Goal: Task Accomplishment & Management: Use online tool/utility

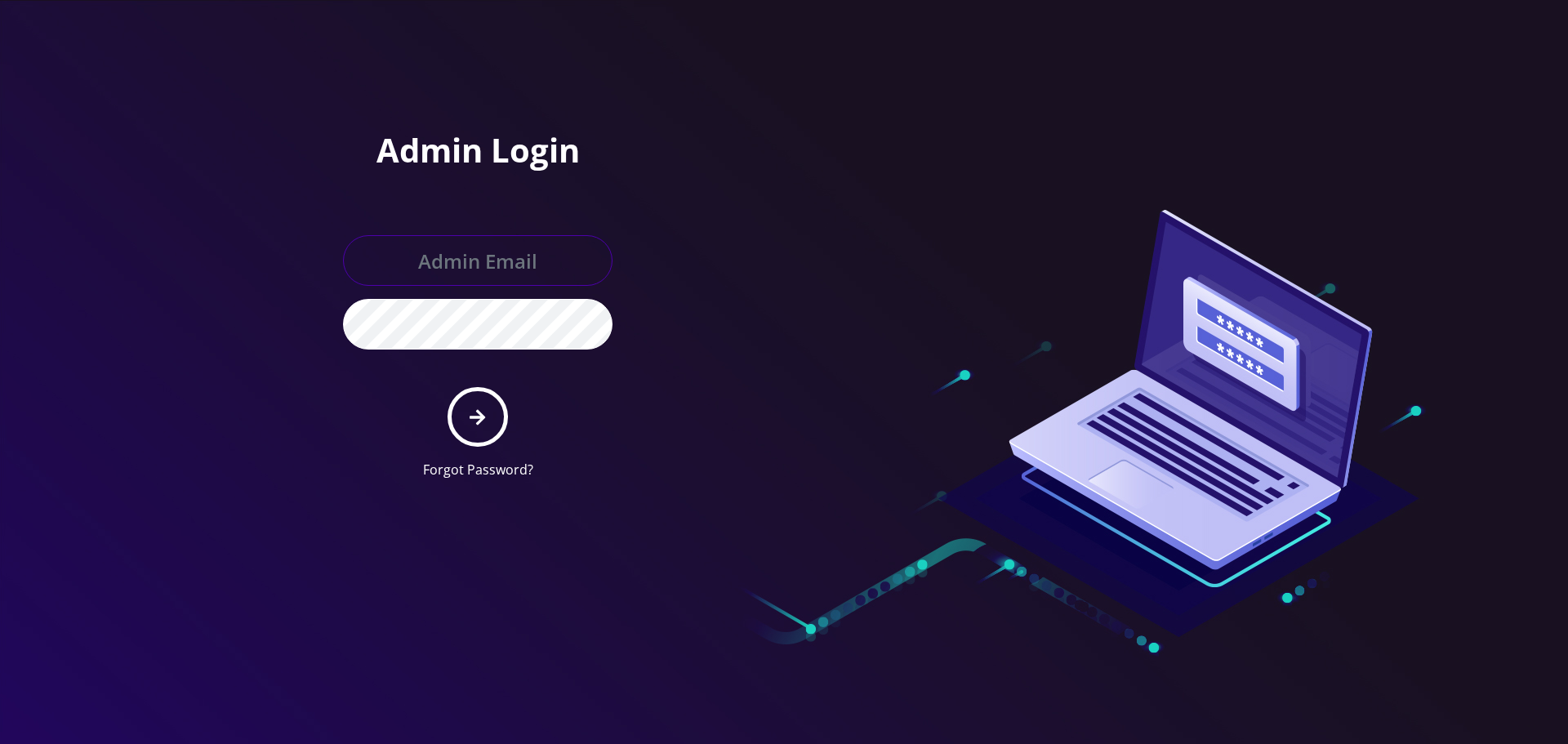
type input "allchoiceconnect@britewireless.com"
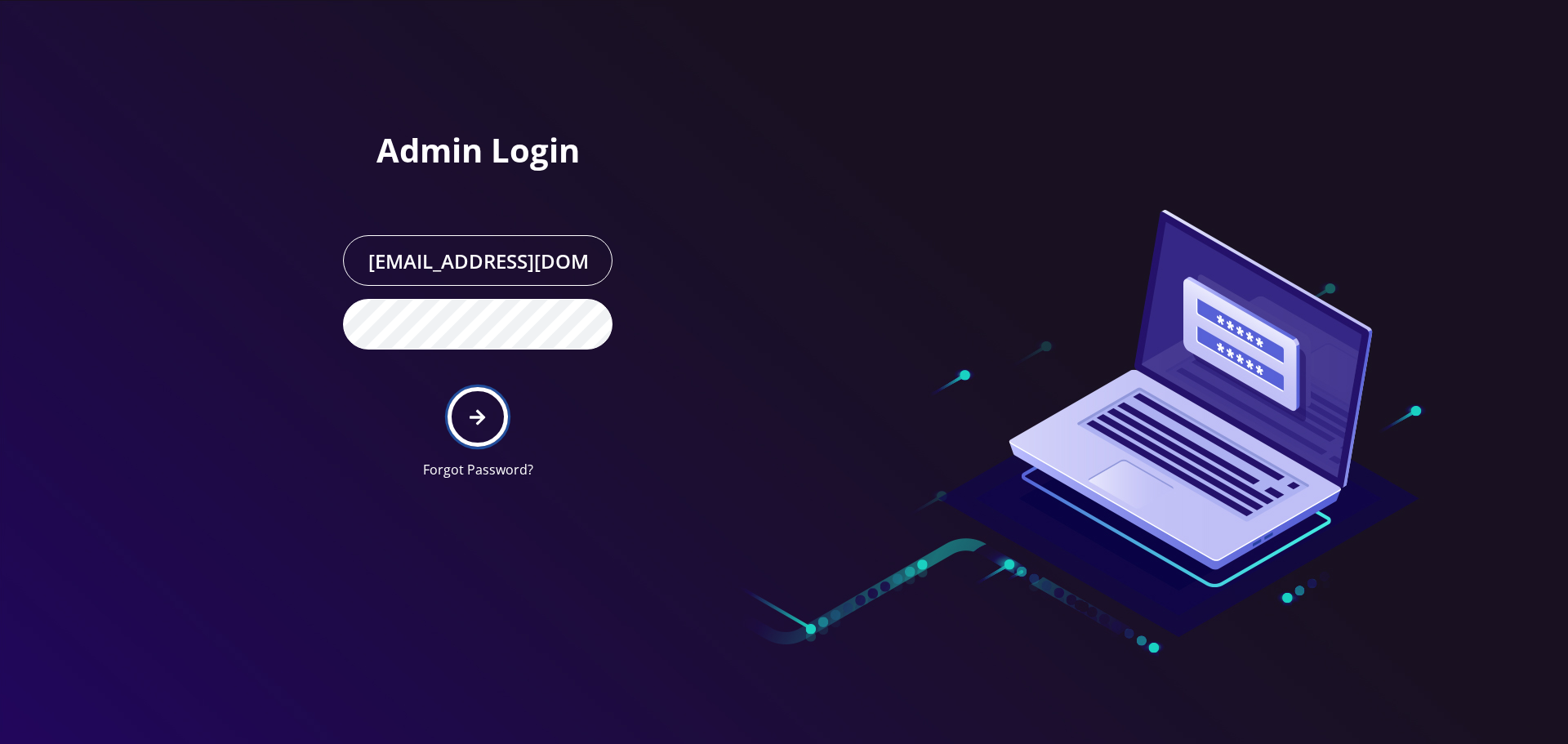
click at [477, 410] on icon "submit" at bounding box center [477, 417] width 16 height 18
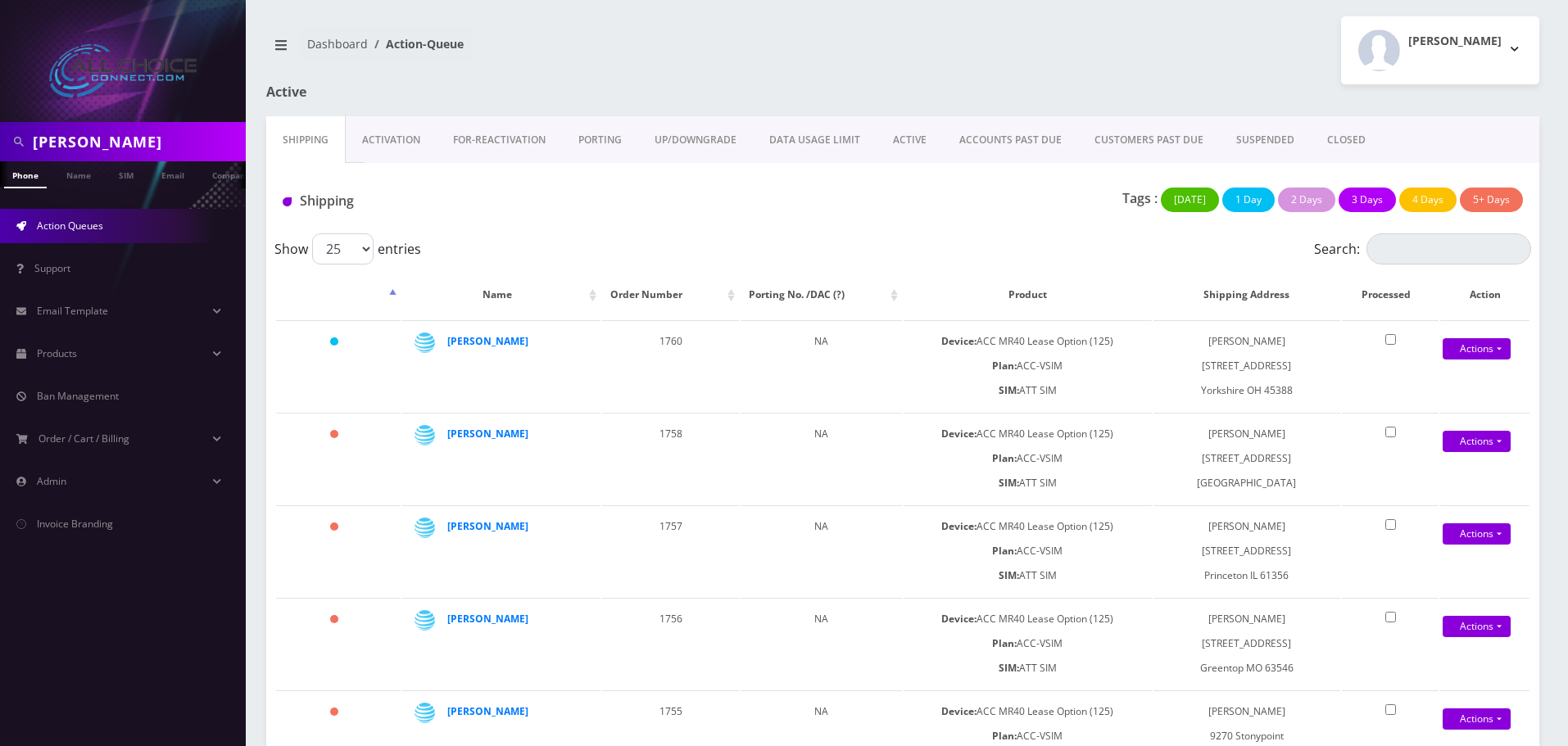
click at [82, 149] on input "paul" at bounding box center [137, 142] width 209 height 31
type input "abel"
click at [77, 178] on link "Name" at bounding box center [79, 175] width 41 height 27
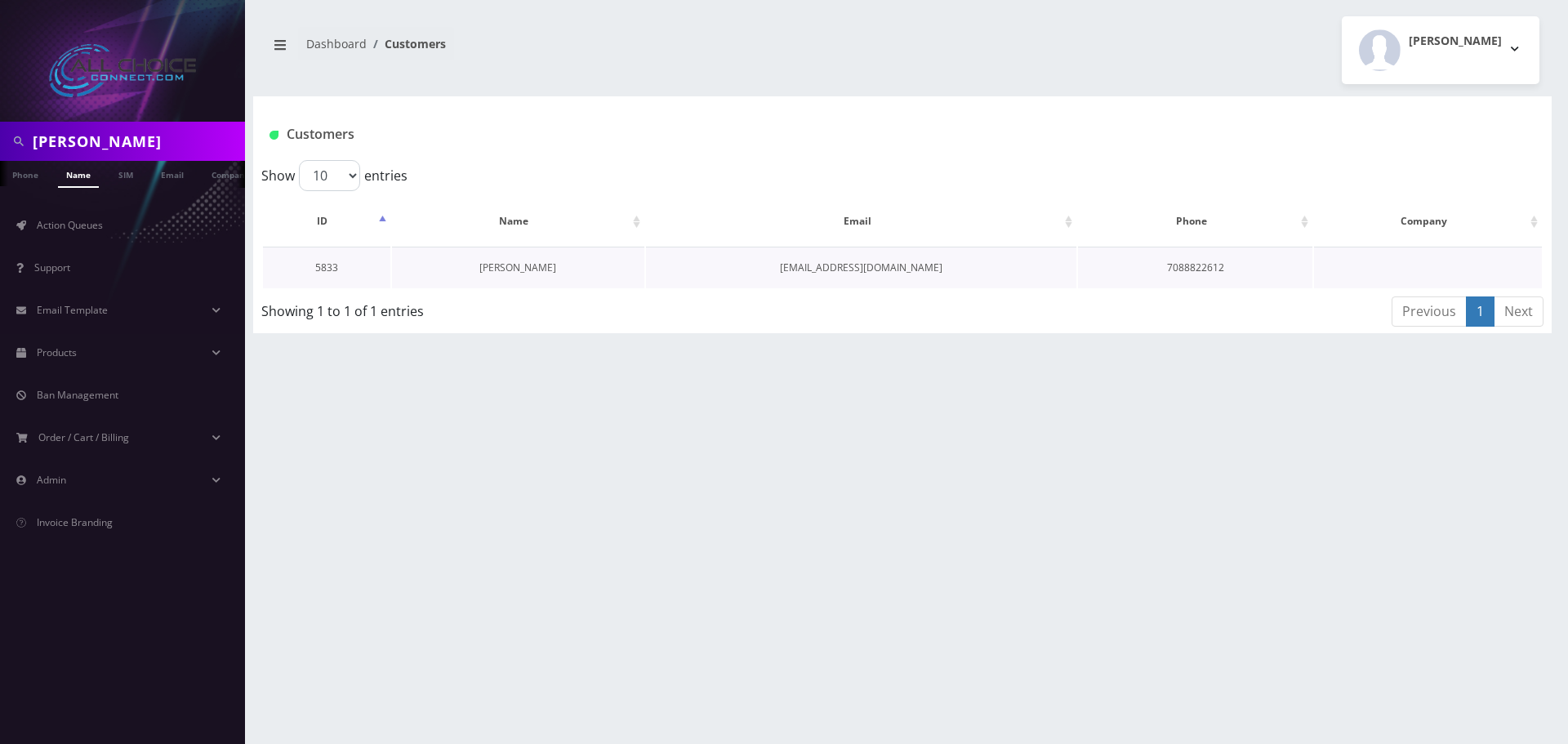
click at [525, 264] on link "Abel Terrazas" at bounding box center [518, 267] width 77 height 14
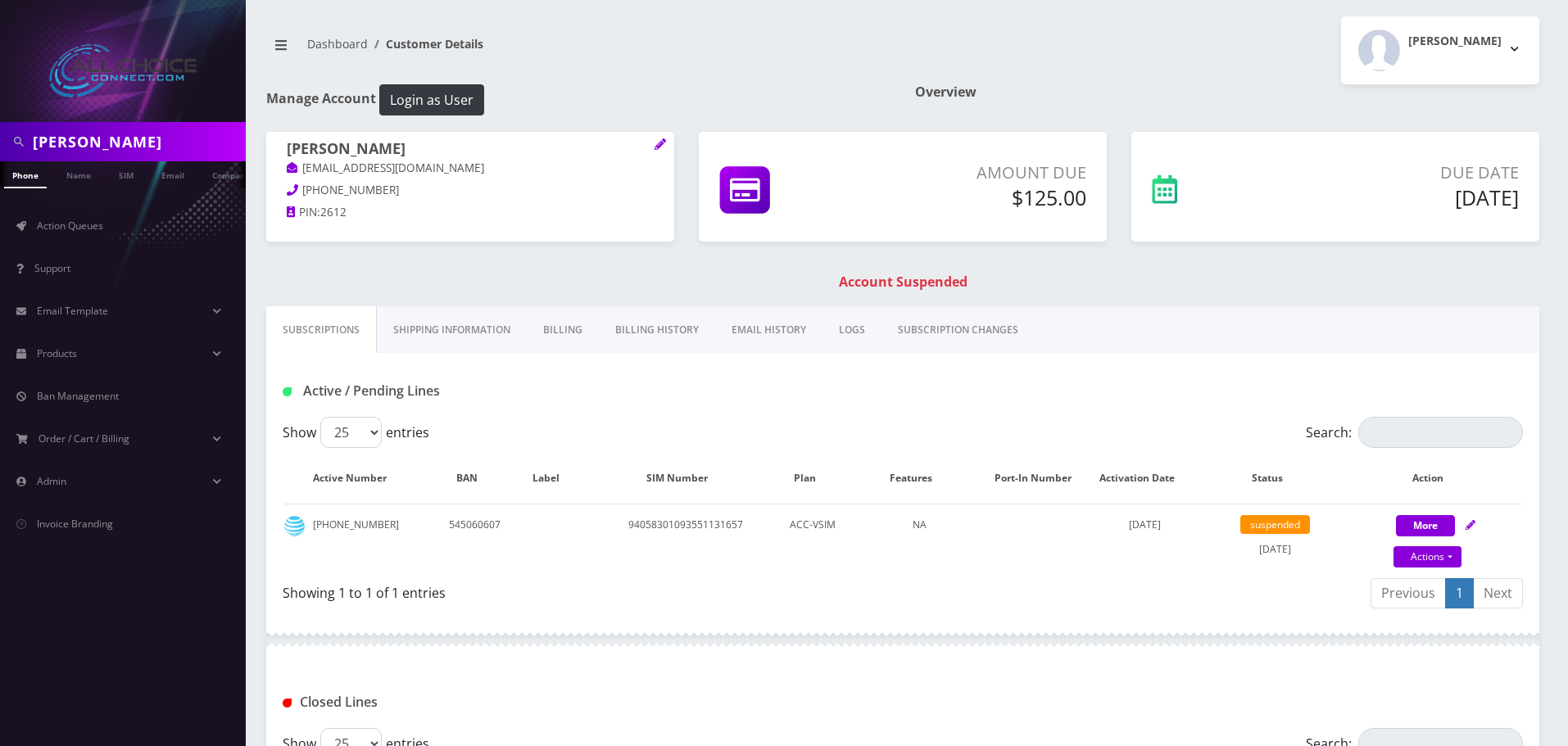
click at [562, 326] on link "Billing" at bounding box center [563, 330] width 72 height 48
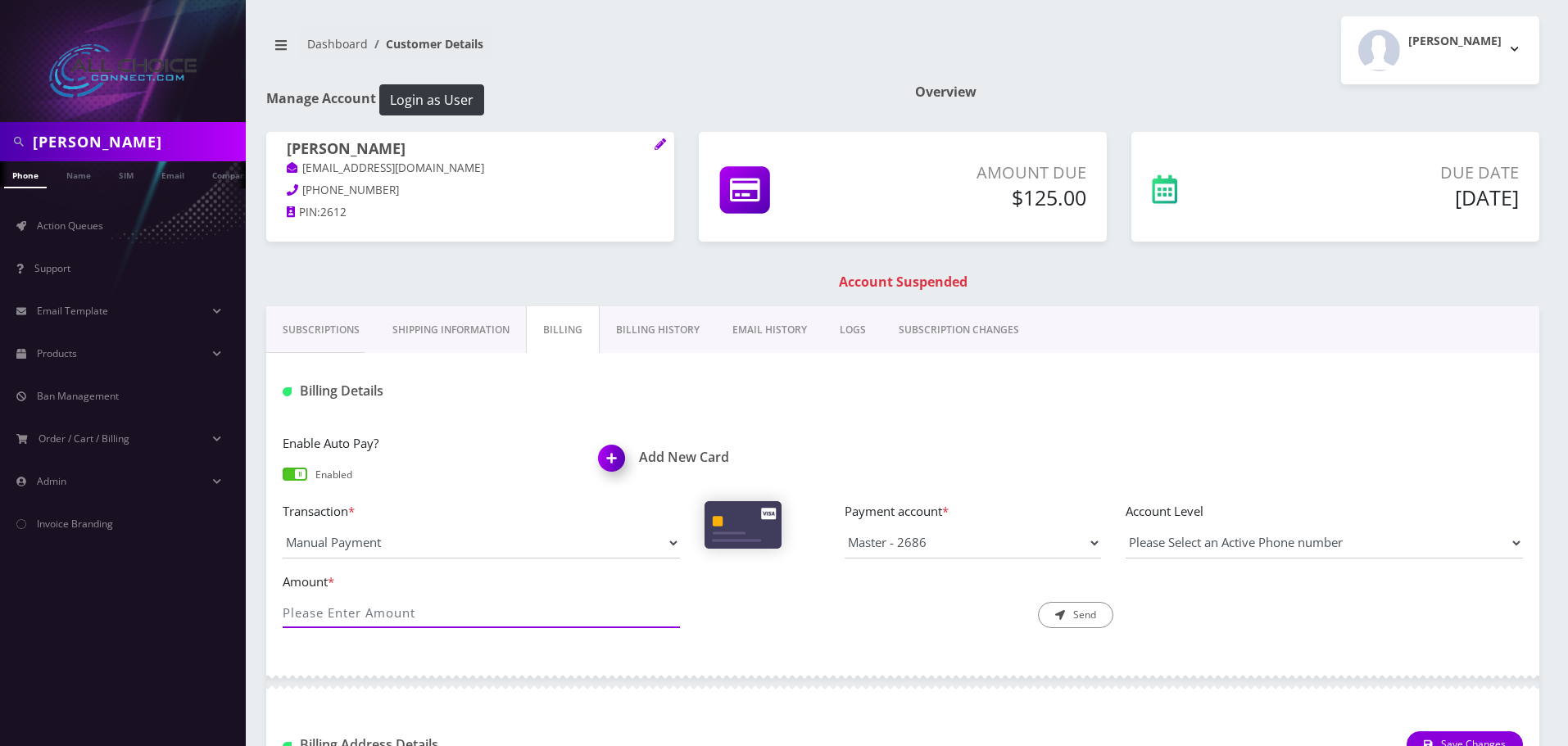
click at [470, 616] on input "Amount *" at bounding box center [481, 612] width 397 height 31
type input "125"
click at [1066, 612] on button "Send" at bounding box center [1075, 615] width 76 height 26
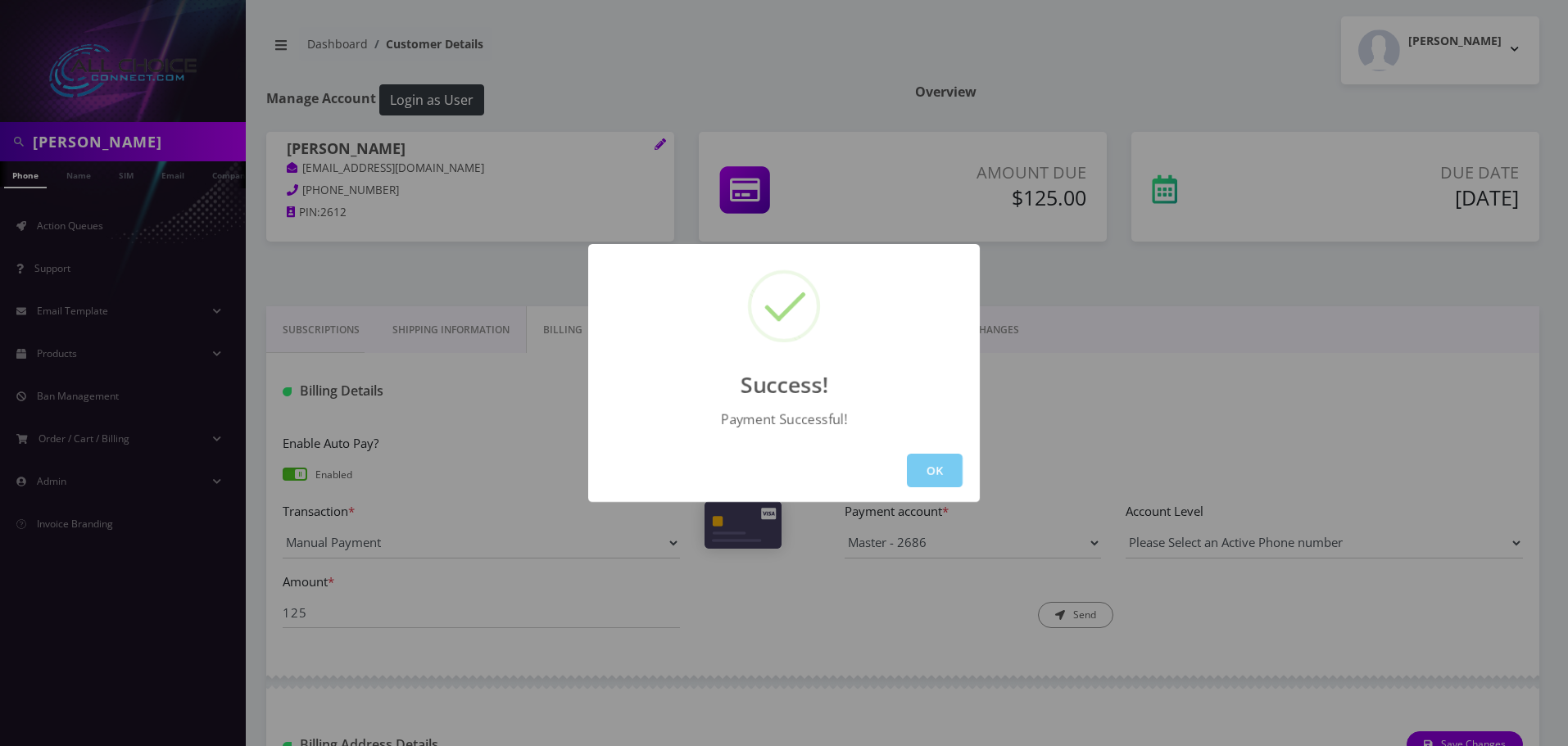
click at [937, 460] on button "OK" at bounding box center [934, 470] width 56 height 34
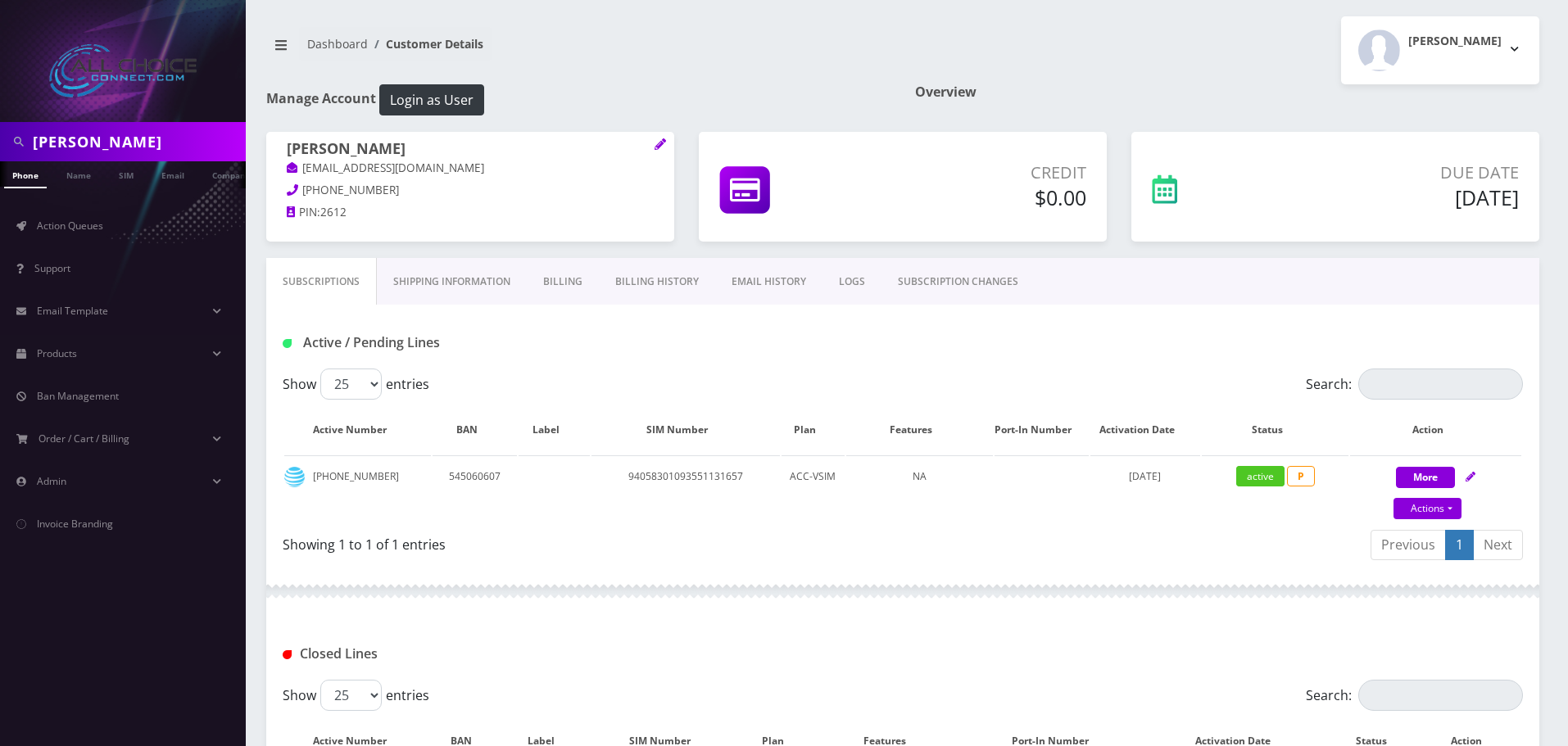
click at [57, 140] on input "abel" at bounding box center [137, 142] width 209 height 31
type input "gray"
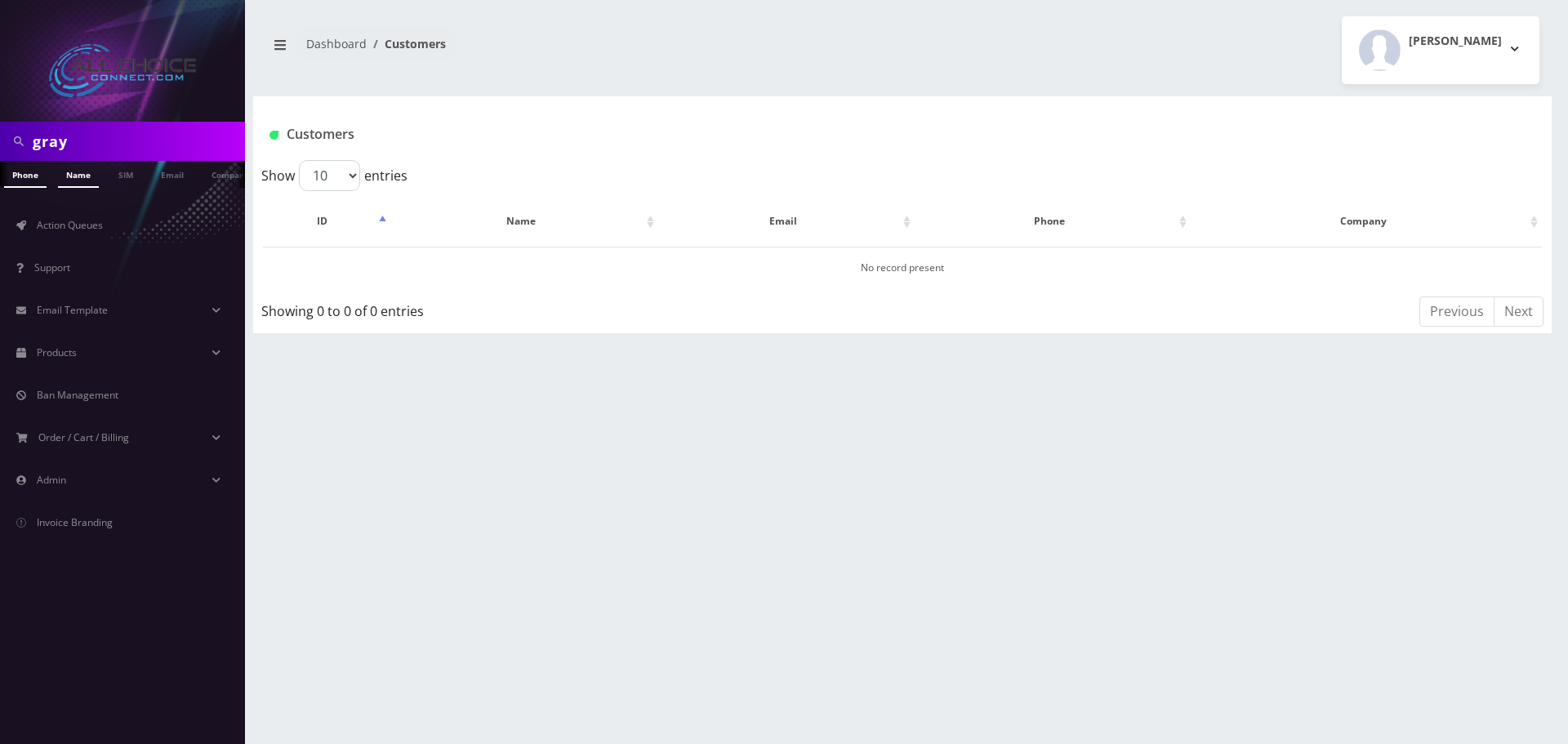
click at [74, 174] on link "Name" at bounding box center [79, 174] width 41 height 27
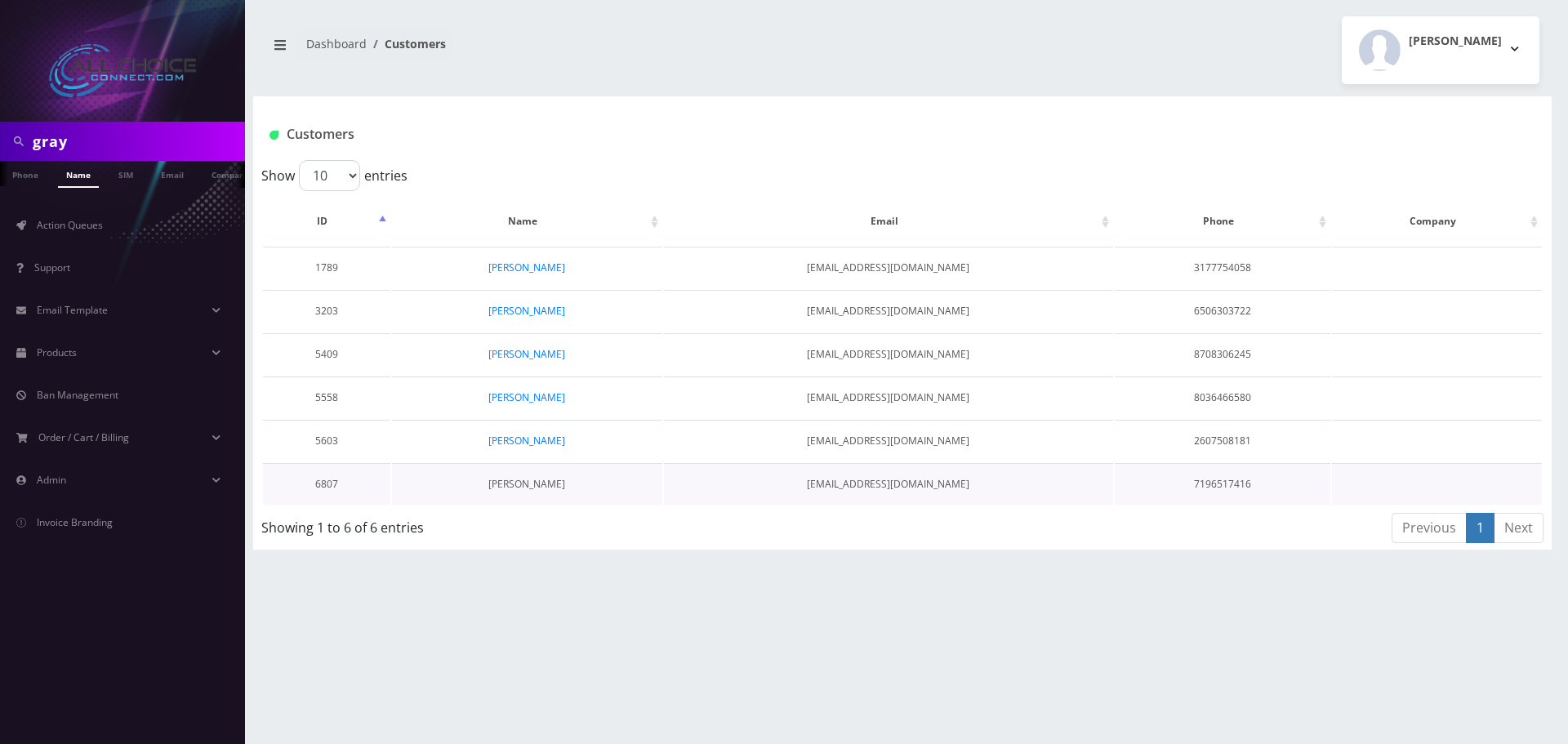
click at [532, 481] on link "[PERSON_NAME]" at bounding box center [527, 484] width 77 height 14
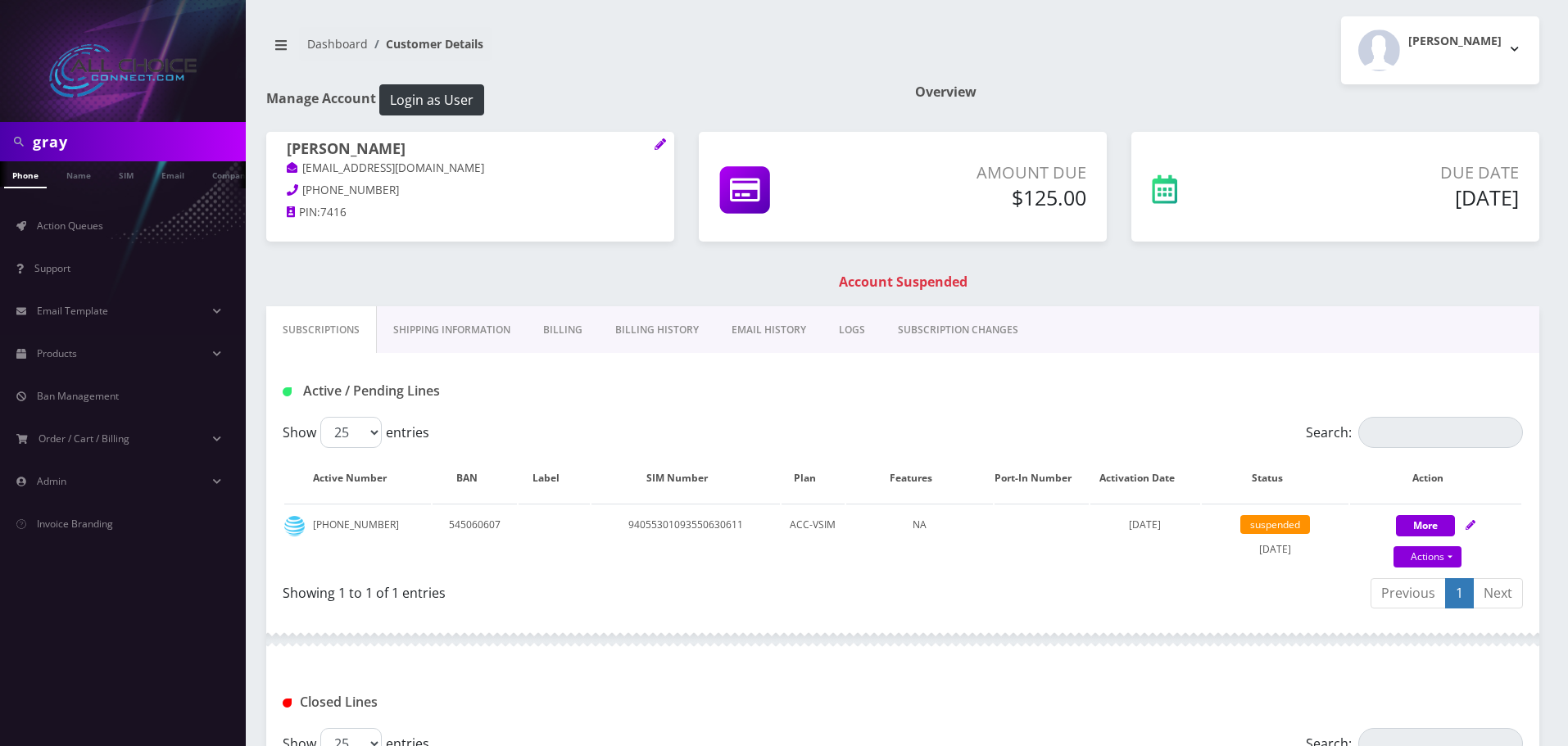
click at [582, 334] on link "Billing" at bounding box center [563, 330] width 72 height 48
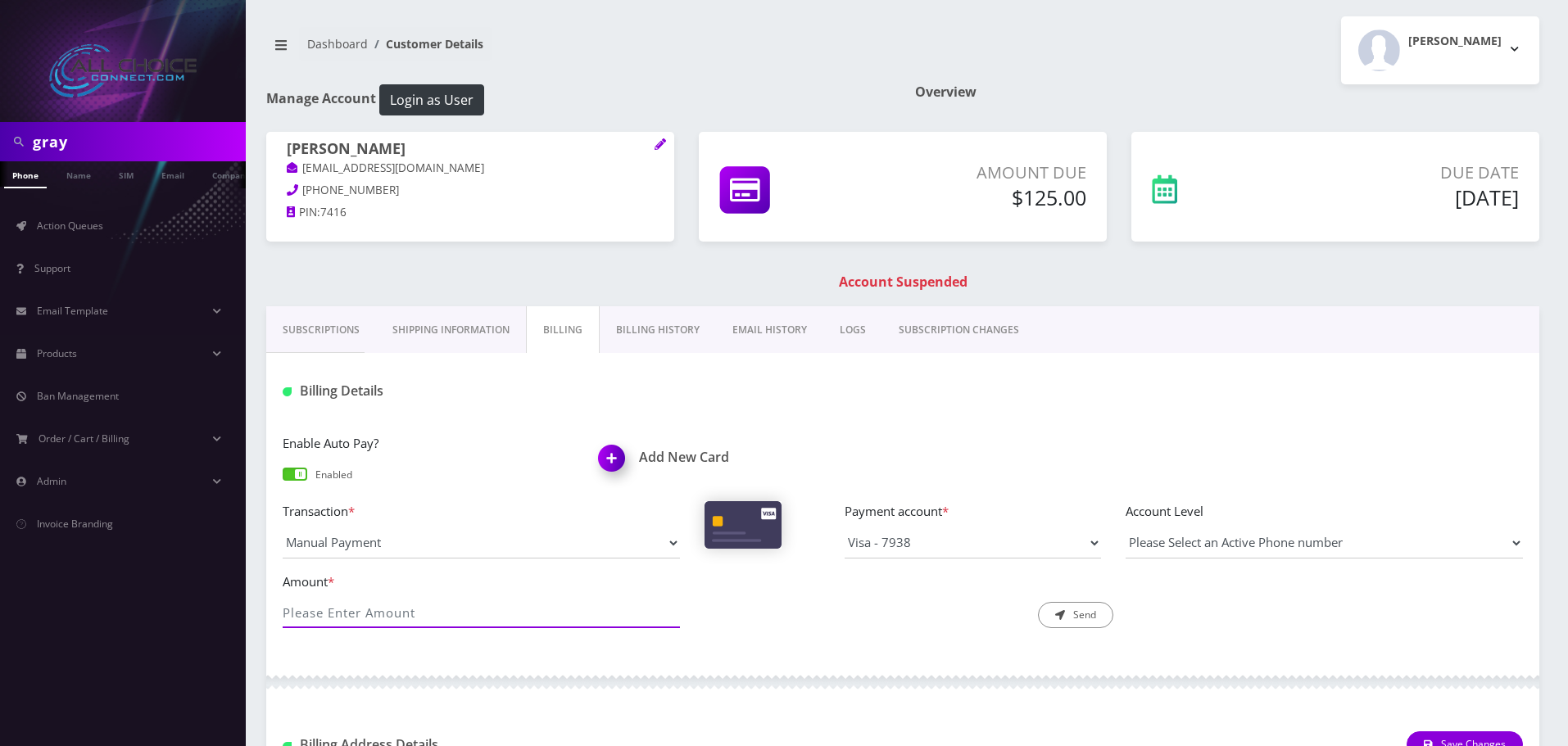
click at [383, 609] on input "Amount *" at bounding box center [481, 612] width 397 height 31
type input "125"
click at [1093, 618] on button "Send" at bounding box center [1075, 615] width 76 height 26
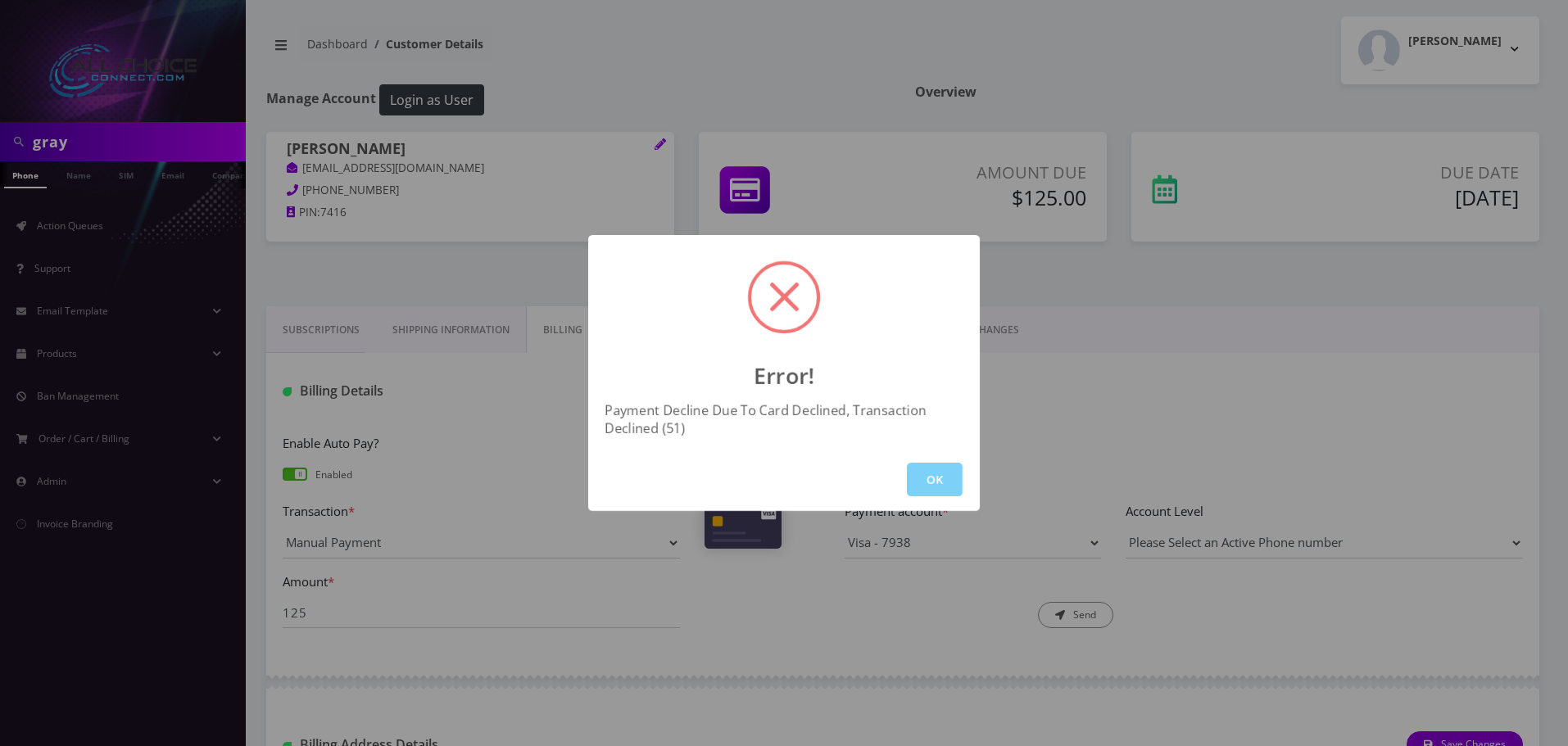
click at [928, 478] on button "OK" at bounding box center [934, 479] width 56 height 34
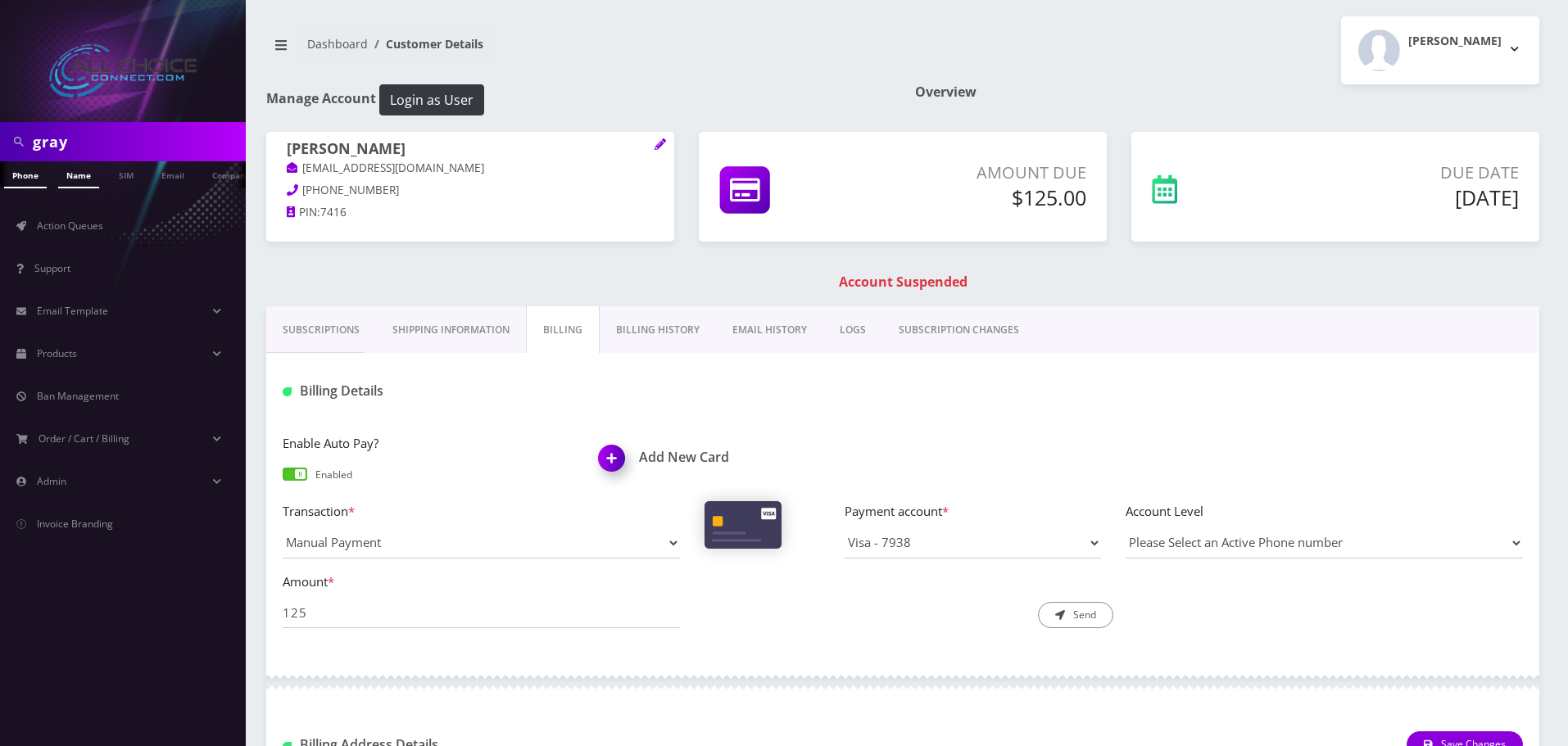
click at [94, 172] on link "Name" at bounding box center [79, 175] width 41 height 27
